Goal: Find specific page/section: Find specific page/section

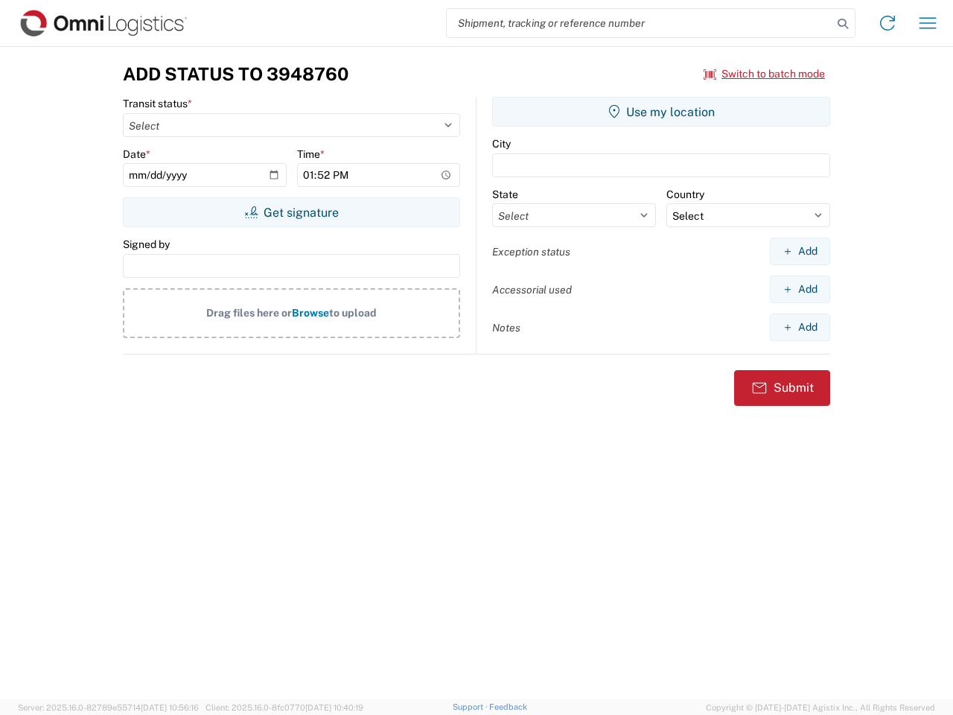
click at [640, 23] on input "search" at bounding box center [640, 23] width 386 height 28
click at [843, 24] on icon at bounding box center [843, 23] width 21 height 21
click at [888, 23] on icon at bounding box center [888, 23] width 24 height 24
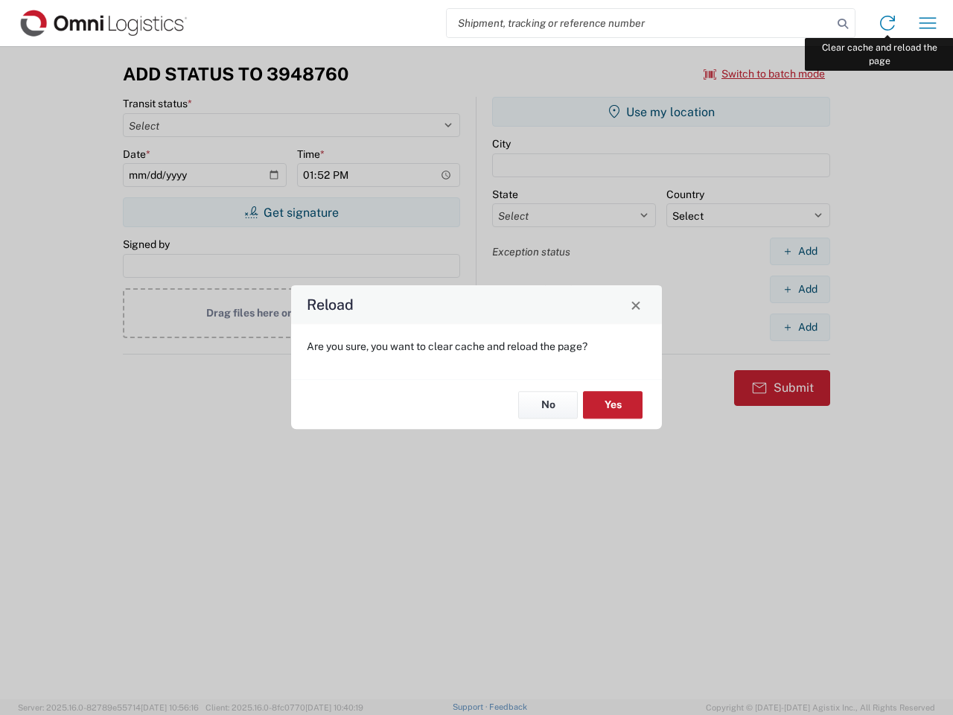
click at [928, 23] on div "Reload Are you sure, you want to clear cache and reload the page? No Yes" at bounding box center [476, 357] width 953 height 715
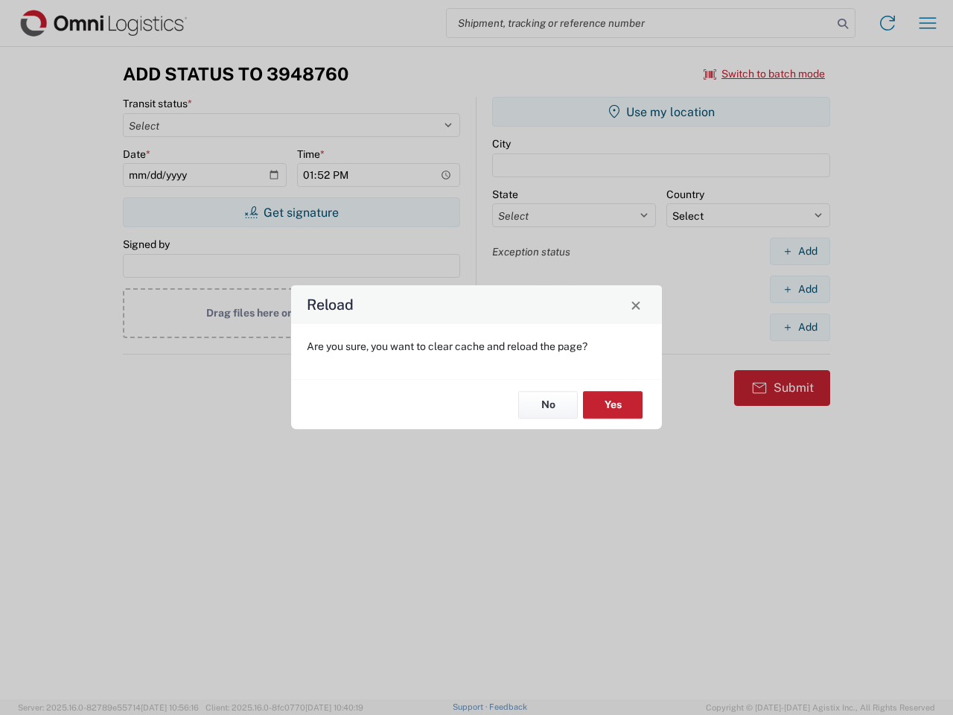
click at [765, 74] on div "Reload Are you sure, you want to clear cache and reload the page? No Yes" at bounding box center [476, 357] width 953 height 715
click at [291, 212] on div "Reload Are you sure, you want to clear cache and reload the page? No Yes" at bounding box center [476, 357] width 953 height 715
click at [661, 112] on div "Reload Are you sure, you want to clear cache and reload the page? No Yes" at bounding box center [476, 357] width 953 height 715
click at [800, 251] on div "Reload Are you sure, you want to clear cache and reload the page? No Yes" at bounding box center [476, 357] width 953 height 715
click at [800, 289] on div "Reload Are you sure, you want to clear cache and reload the page? No Yes" at bounding box center [476, 357] width 953 height 715
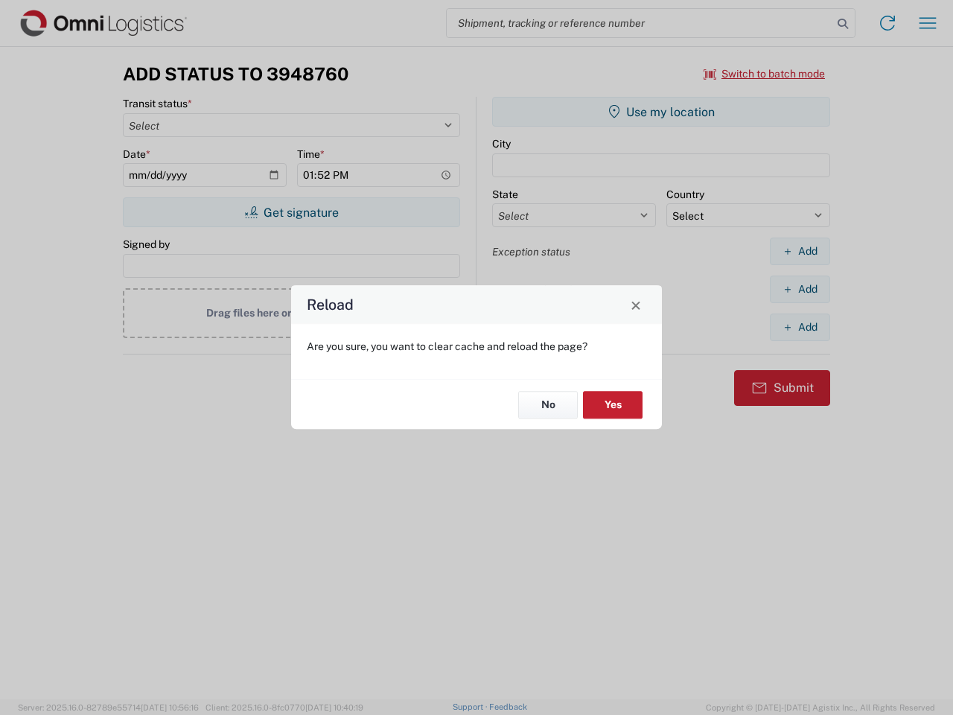
click at [800, 327] on div "Reload Are you sure, you want to clear cache and reload the page? No Yes" at bounding box center [476, 357] width 953 height 715
